Goal: Task Accomplishment & Management: Manage account settings

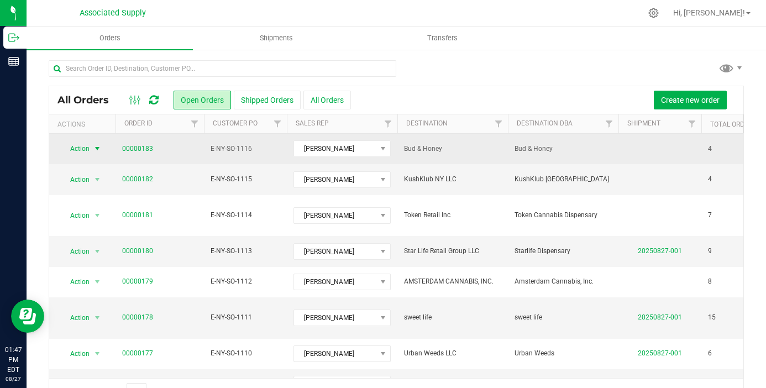
click at [98, 148] on span "select" at bounding box center [97, 148] width 9 height 9
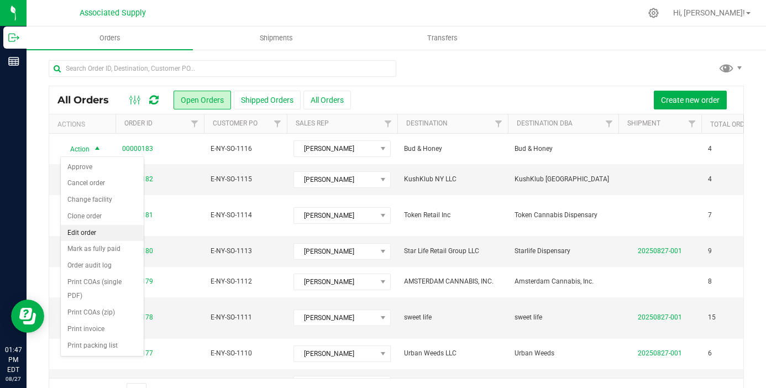
click at [105, 236] on li "Edit order" at bounding box center [102, 233] width 83 height 17
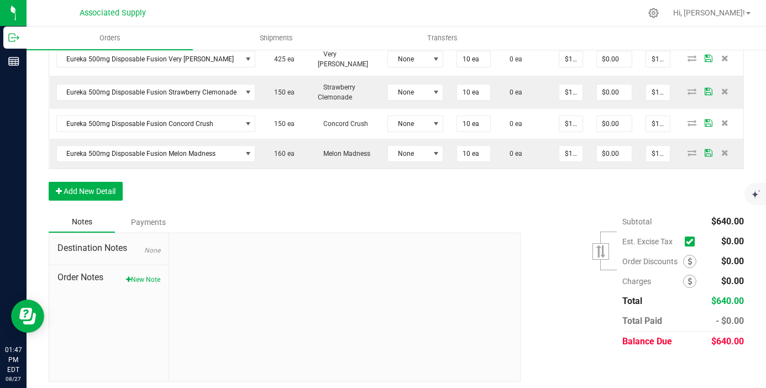
scroll to position [345, 0]
click at [151, 275] on button "New Note" at bounding box center [143, 279] width 34 height 10
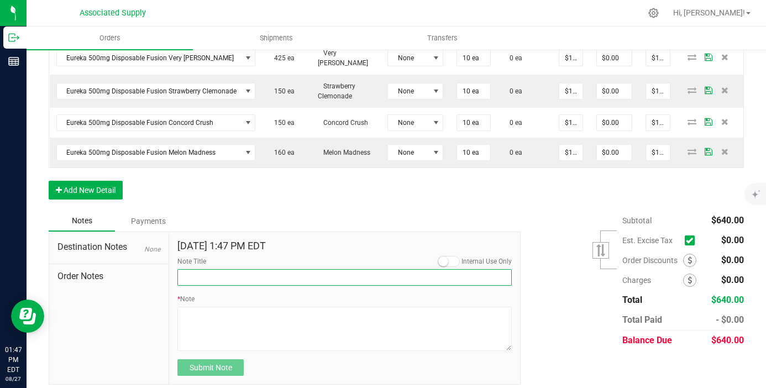
click at [231, 276] on input "Note Title" at bounding box center [345, 277] width 335 height 17
type input "NEW BANKING / WIRE INFO"
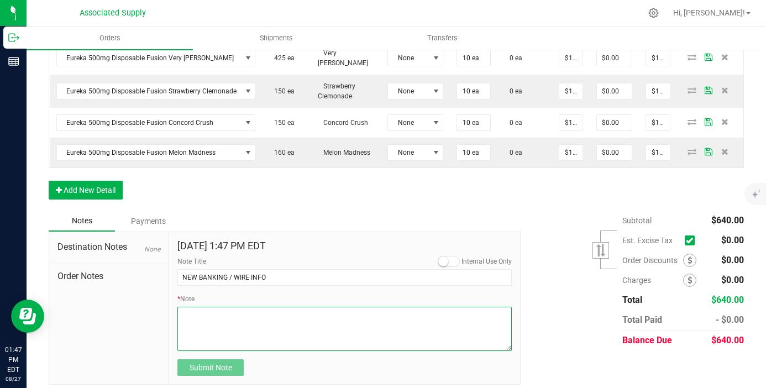
click at [244, 323] on textarea "* Note" at bounding box center [345, 329] width 335 height 44
paste textarea "Bank info for payment. Dime Community bank Routing # 021406667 Account # 500043…"
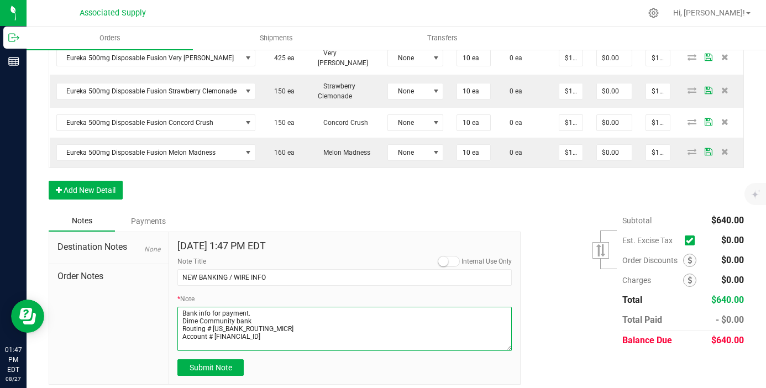
click at [182, 316] on textarea "* Note" at bounding box center [345, 329] width 335 height 44
type textarea "Bank info for payment. Dime Community bank Routing # 021406667 Account # 500043…"
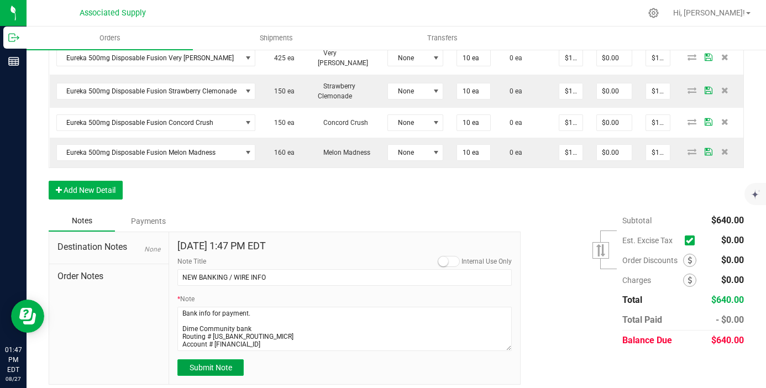
click at [202, 363] on span "Submit Note" at bounding box center [211, 367] width 43 height 9
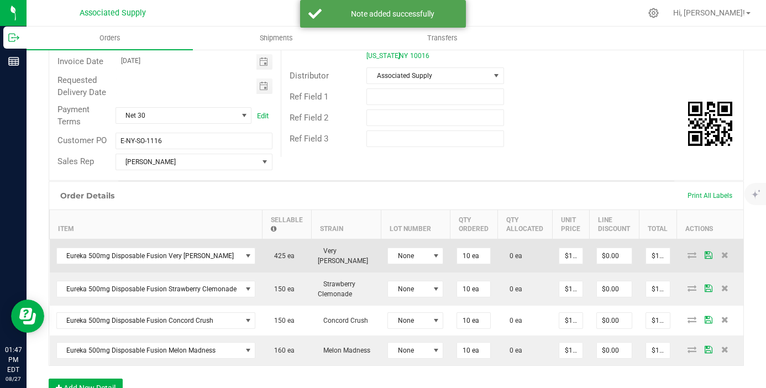
scroll to position [228, 0]
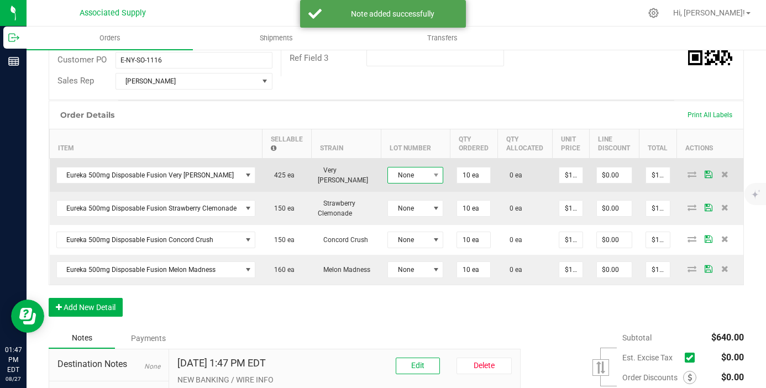
click at [424, 173] on span "None" at bounding box center [408, 175] width 41 height 15
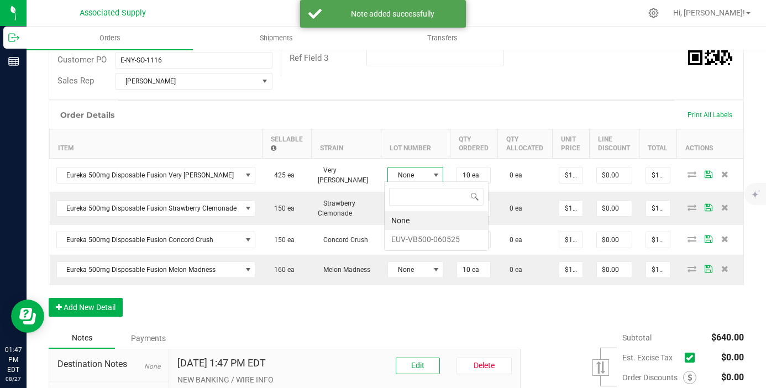
scroll to position [17, 56]
click at [426, 237] on li "EUV-VB500-060525" at bounding box center [436, 239] width 103 height 19
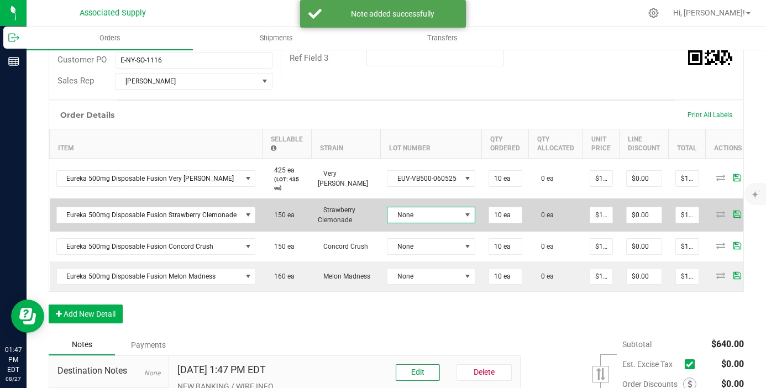
click at [427, 216] on span "None" at bounding box center [425, 214] width 74 height 15
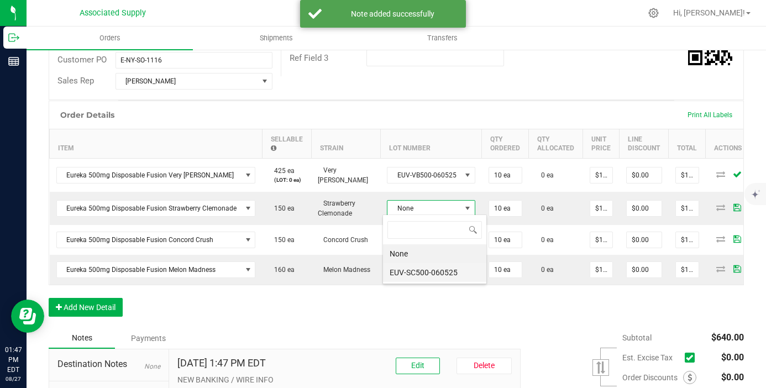
scroll to position [17, 87]
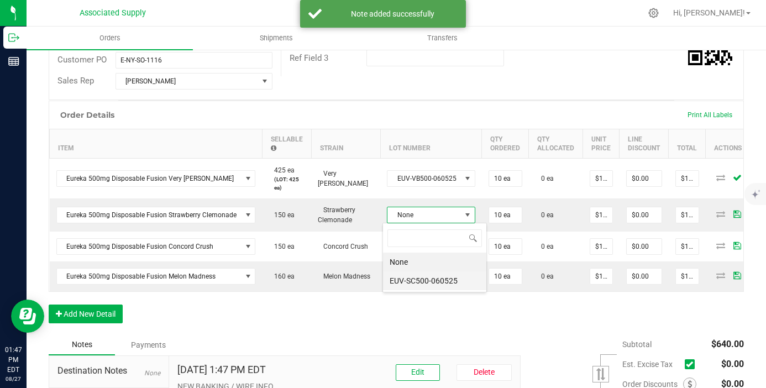
click at [438, 283] on li "EUV-SC500-060525" at bounding box center [434, 281] width 103 height 19
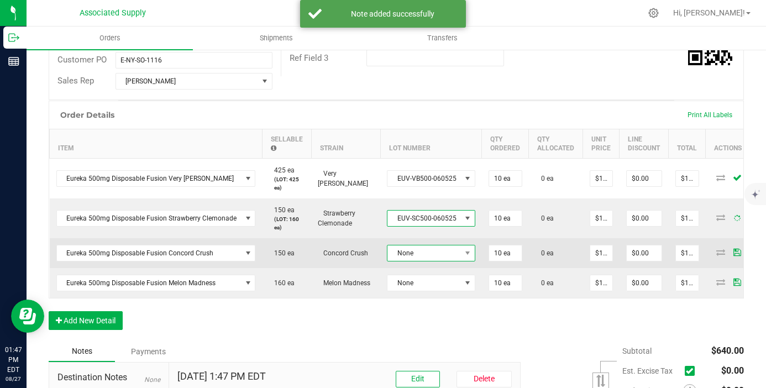
click at [438, 253] on span "None" at bounding box center [425, 253] width 74 height 15
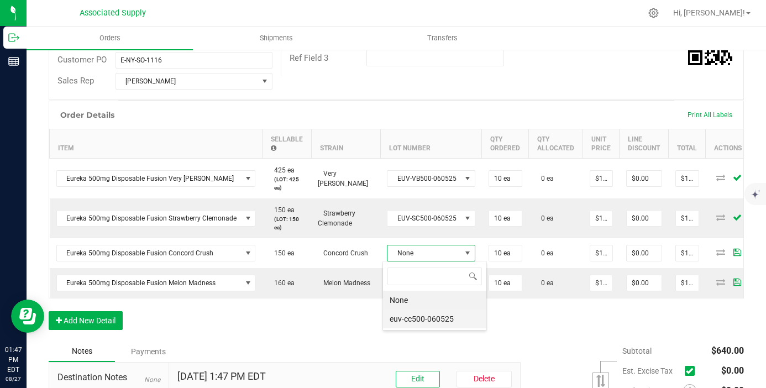
click at [440, 321] on li "euv-cc500-060525" at bounding box center [434, 319] width 103 height 19
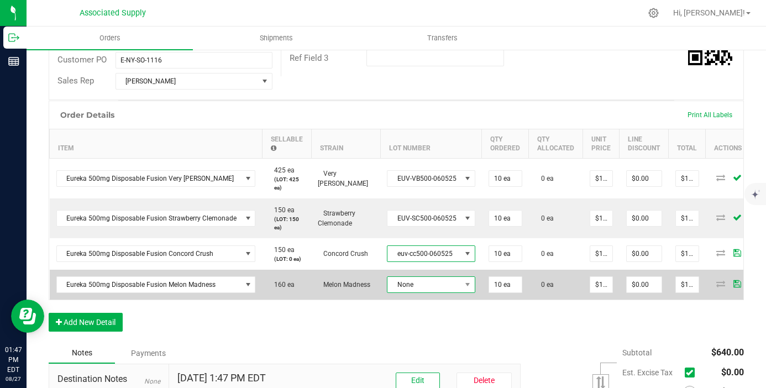
click at [444, 287] on span "None" at bounding box center [425, 284] width 74 height 15
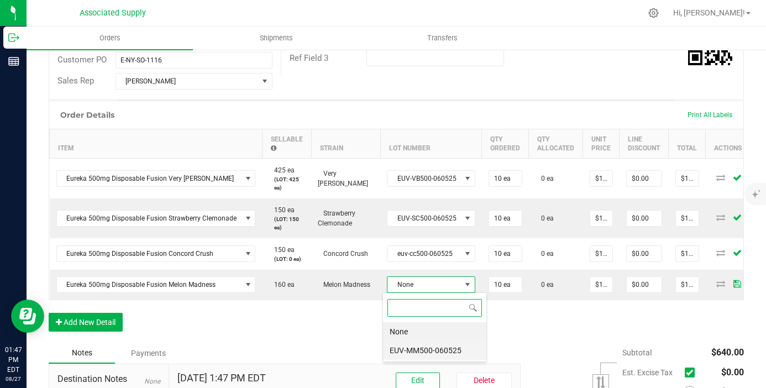
click at [446, 357] on li "EUV-MM500-060525" at bounding box center [434, 350] width 103 height 19
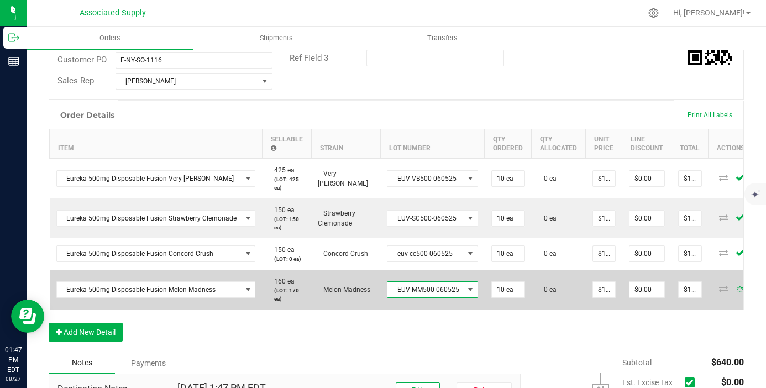
scroll to position [0, 0]
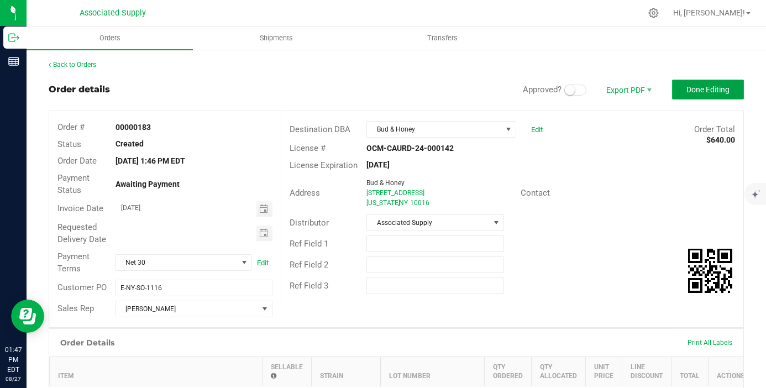
click at [701, 88] on span "Done Editing" at bounding box center [708, 89] width 43 height 9
